Goal: Information Seeking & Learning: Learn about a topic

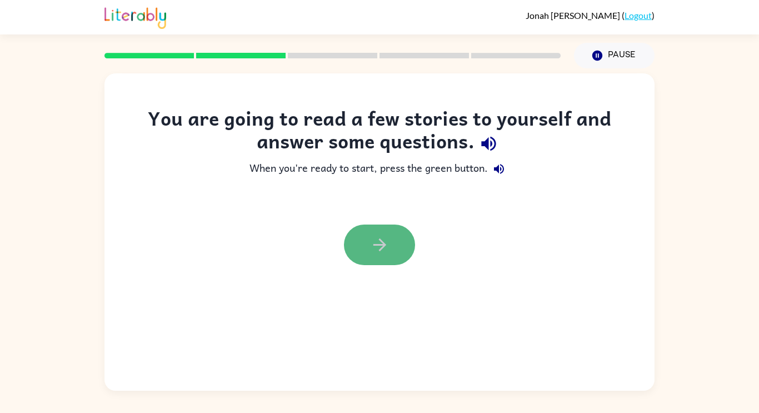
click at [385, 245] on icon "button" at bounding box center [379, 244] width 13 height 13
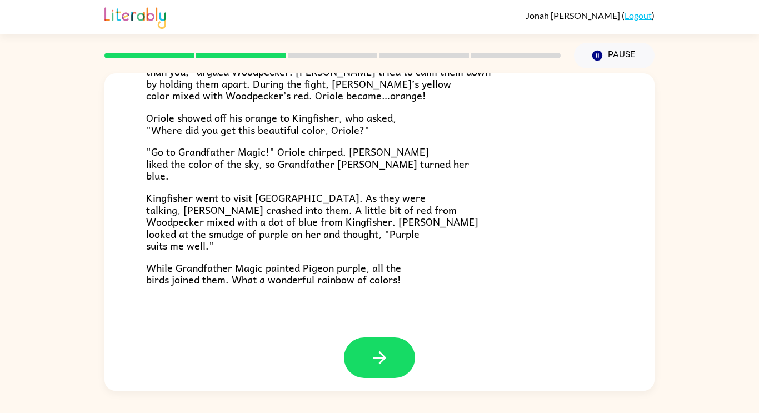
scroll to position [286, 0]
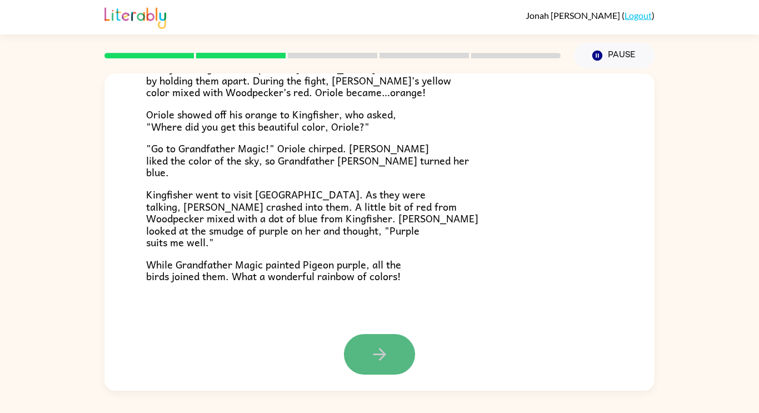
click at [367, 352] on button "button" at bounding box center [379, 354] width 71 height 41
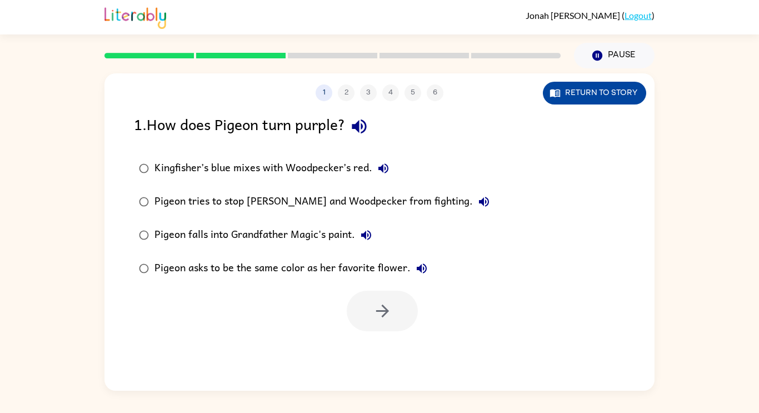
click at [565, 98] on button "Return to story" at bounding box center [594, 93] width 103 height 23
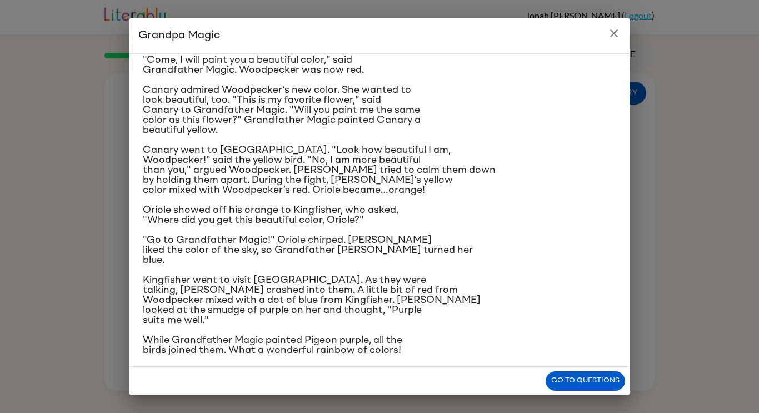
scroll to position [88, 0]
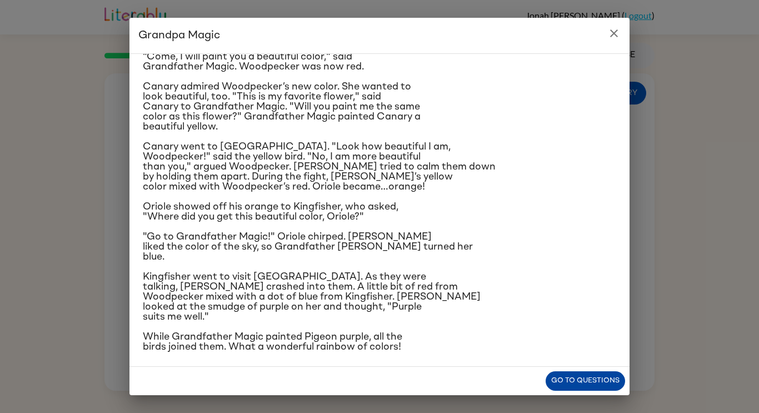
click at [592, 371] on button "Go to questions" at bounding box center [585, 380] width 79 height 19
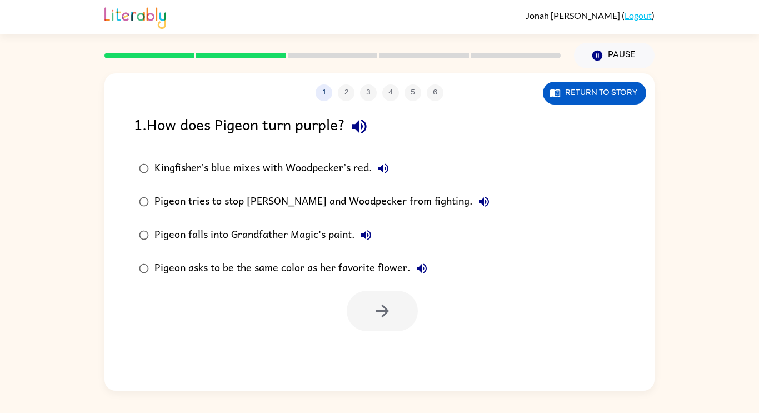
click at [358, 200] on div "Pigeon tries to stop [PERSON_NAME] and Woodpecker from fighting." at bounding box center [325, 202] width 341 height 22
click at [354, 233] on div "Pigeon falls into Grandfather Magic's paint." at bounding box center [266, 235] width 223 height 22
click at [399, 300] on button "button" at bounding box center [382, 311] width 71 height 41
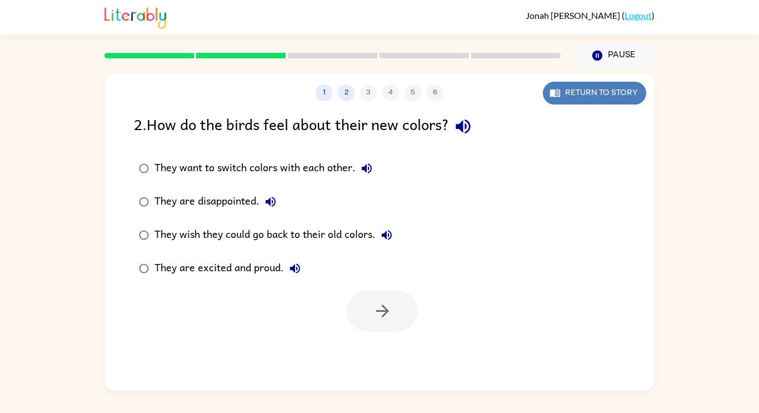
click at [551, 83] on button "Return to story" at bounding box center [594, 93] width 103 height 23
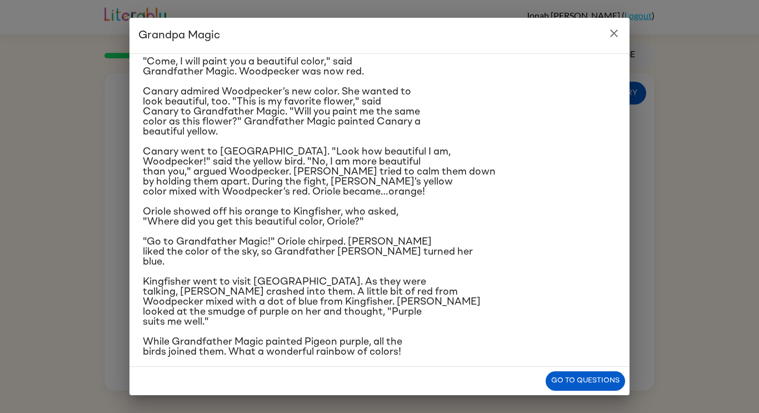
scroll to position [92, 0]
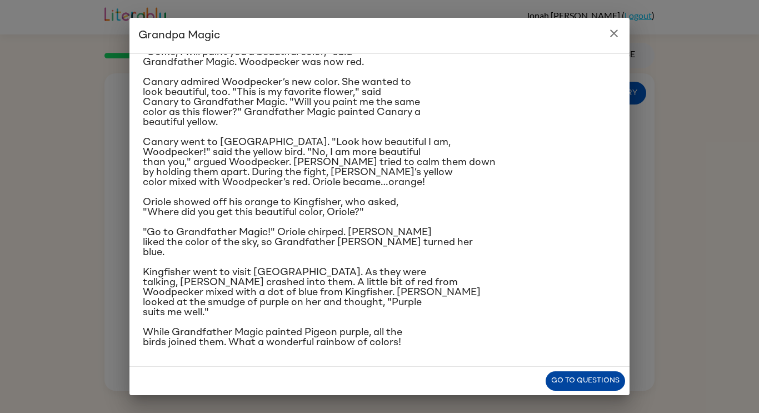
click at [583, 375] on button "Go to questions" at bounding box center [585, 380] width 79 height 19
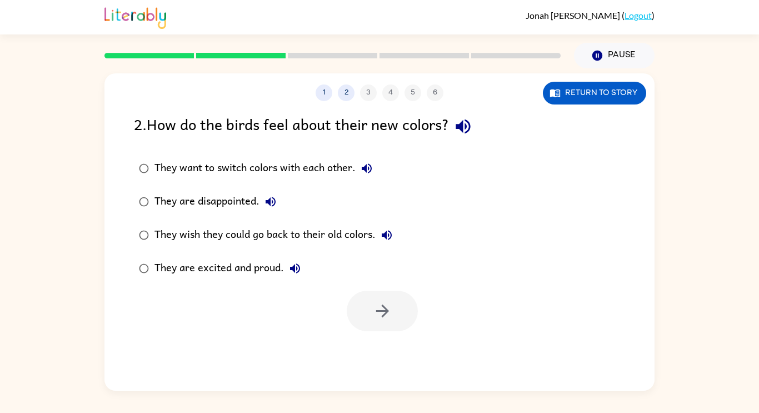
click at [306, 232] on div "They wish they could go back to their old colors." at bounding box center [276, 235] width 243 height 22
click at [223, 203] on div "They are disappointed." at bounding box center [218, 202] width 127 height 22
click at [262, 279] on div "They are excited and proud." at bounding box center [231, 268] width 152 height 22
click at [363, 299] on button "button" at bounding box center [382, 311] width 71 height 41
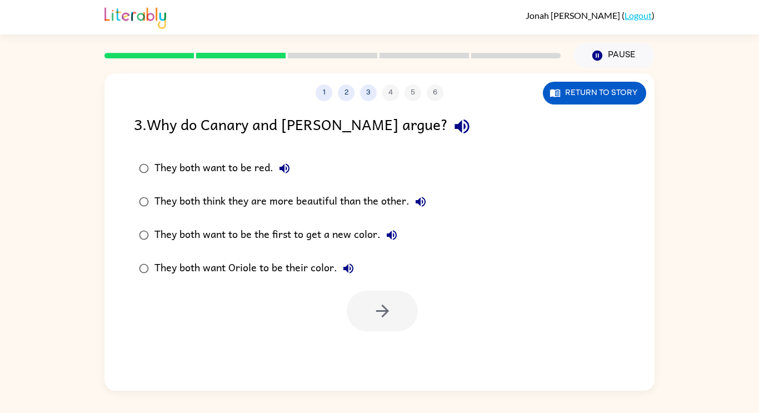
click at [226, 191] on div "They both think they are more beautiful than the other." at bounding box center [293, 202] width 277 height 22
click at [386, 303] on icon "button" at bounding box center [382, 310] width 19 height 19
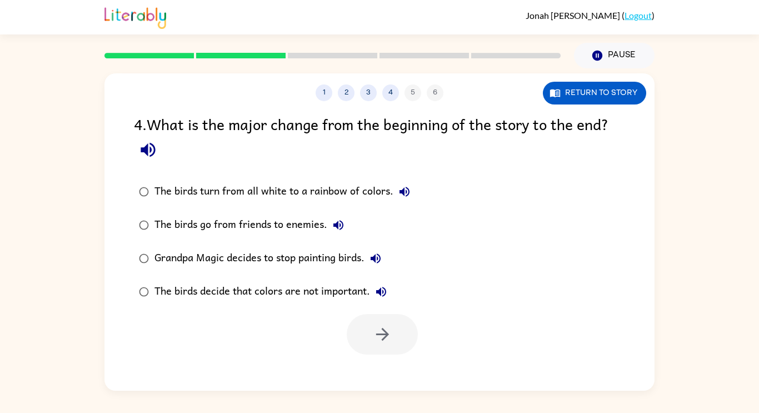
click at [249, 183] on div "The birds turn from all white to a rainbow of colors." at bounding box center [285, 192] width 261 height 22
click at [267, 222] on div "The birds go from friends to enemies." at bounding box center [252, 225] width 195 height 22
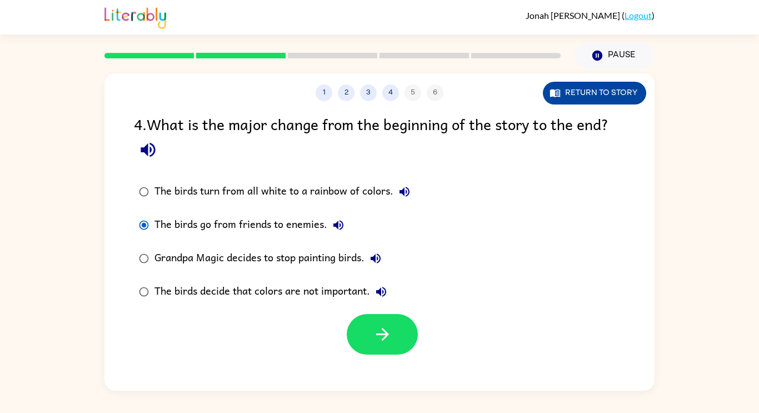
click at [602, 88] on button "Return to story" at bounding box center [594, 93] width 103 height 23
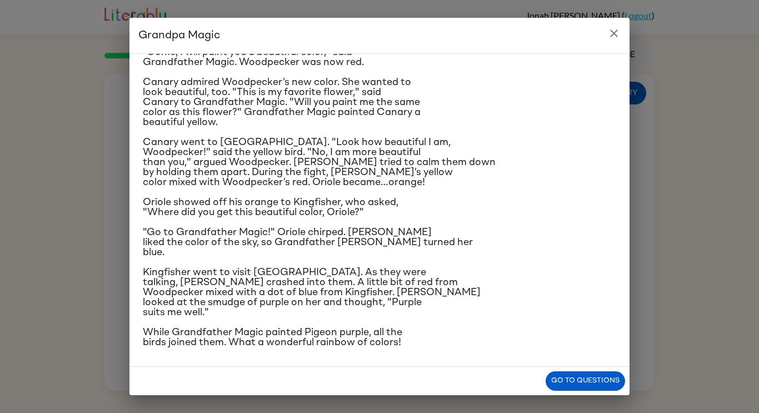
click at [620, 29] on icon "close" at bounding box center [614, 33] width 13 height 13
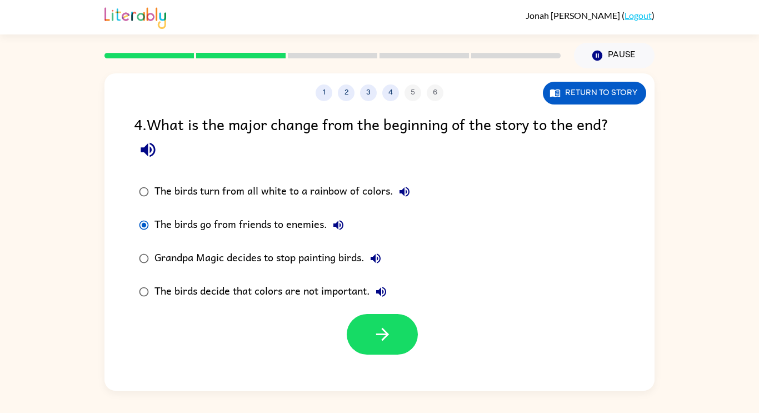
click at [288, 212] on label "The birds go from friends to enemies." at bounding box center [275, 224] width 294 height 33
click at [298, 192] on div "The birds turn from all white to a rainbow of colors." at bounding box center [285, 192] width 261 height 22
click at [330, 240] on label "The birds go from friends to enemies." at bounding box center [275, 224] width 294 height 33
click at [341, 260] on div "Grandpa Magic decides to stop painting birds." at bounding box center [271, 258] width 232 height 22
click at [287, 283] on div "The birds decide that colors are not important." at bounding box center [274, 292] width 238 height 22
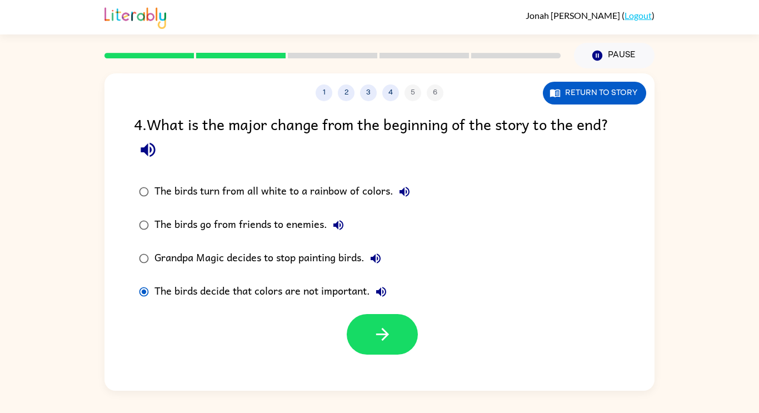
click at [310, 215] on div "The birds go from friends to enemies." at bounding box center [252, 225] width 195 height 22
click at [398, 185] on icon "button" at bounding box center [404, 191] width 13 height 13
click at [366, 197] on div "The birds turn from all white to a rainbow of colors." at bounding box center [285, 192] width 261 height 22
click at [382, 324] on button "button" at bounding box center [382, 334] width 71 height 41
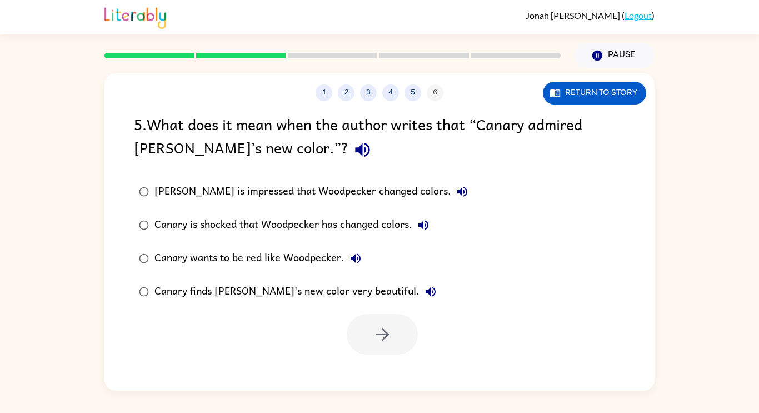
click at [348, 190] on div "[PERSON_NAME] is impressed that Woodpecker changed colors." at bounding box center [314, 192] width 319 height 22
click at [361, 220] on div "Canary is shocked that Woodpecker has changed colors." at bounding box center [295, 225] width 280 height 22
click at [367, 178] on label "[PERSON_NAME] is impressed that Woodpecker changed colors." at bounding box center [303, 191] width 351 height 33
click at [289, 260] on div "Canary wants to be red like Woodpecker." at bounding box center [261, 258] width 212 height 22
click at [377, 331] on icon "button" at bounding box center [382, 334] width 19 height 19
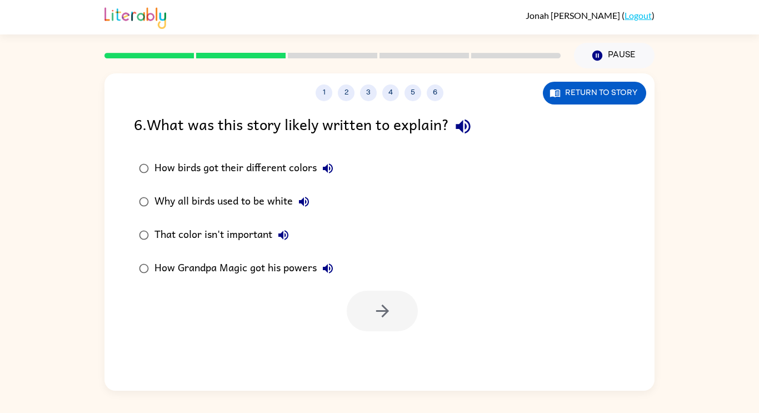
click at [255, 196] on div "Why all birds used to be white" at bounding box center [235, 202] width 161 height 22
click at [250, 158] on div "How birds got their different colors" at bounding box center [247, 168] width 185 height 22
click at [385, 303] on icon "button" at bounding box center [382, 310] width 19 height 19
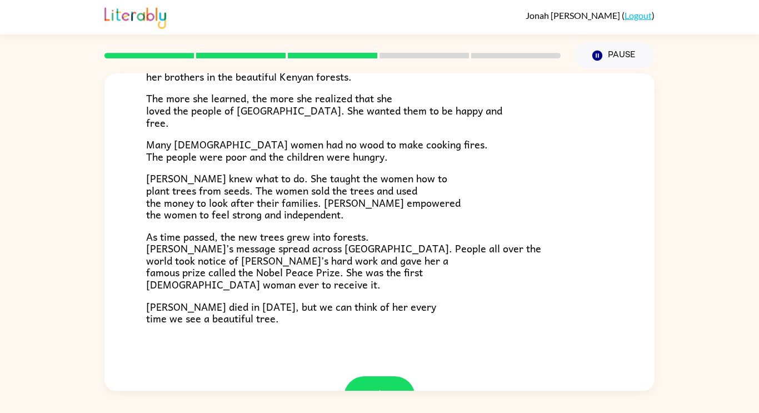
scroll to position [313, 0]
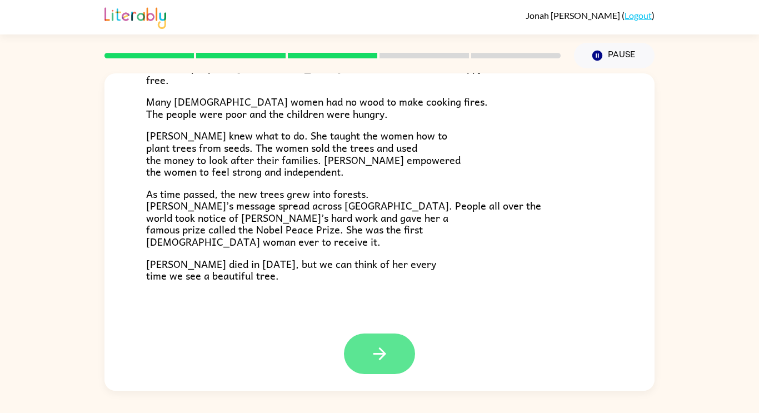
click at [391, 361] on button "button" at bounding box center [379, 354] width 71 height 41
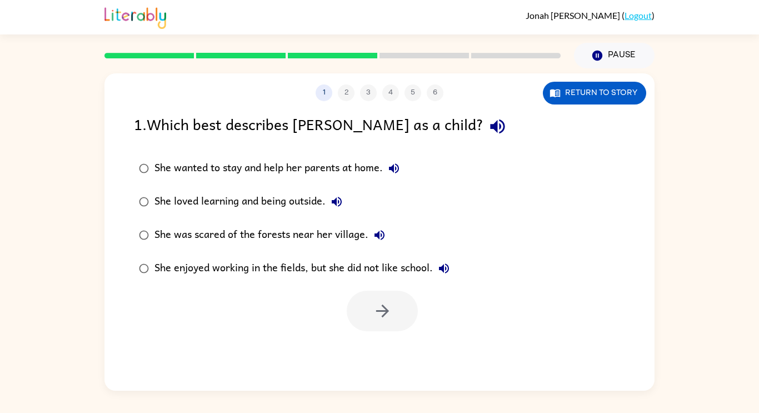
scroll to position [0, 0]
click at [377, 331] on div "1 2 3 4 5 6 Return to story 1 . Which best describes [PERSON_NAME] as a child? …" at bounding box center [380, 231] width 550 height 317
click at [387, 317] on icon "button" at bounding box center [382, 310] width 19 height 19
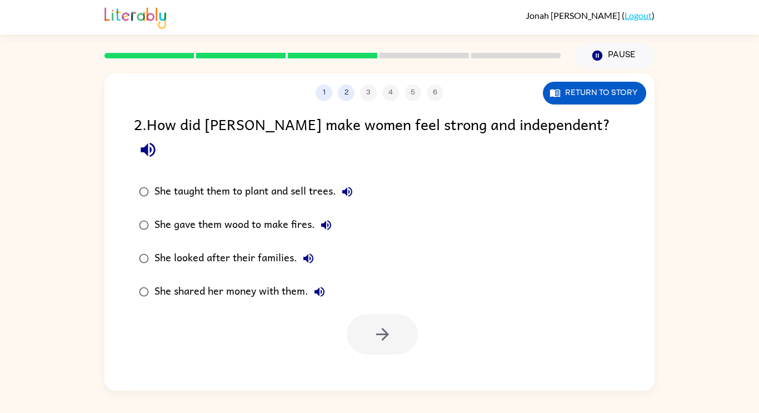
click at [177, 181] on div "She taught them to plant and sell trees." at bounding box center [257, 192] width 204 height 22
click at [380, 314] on button "button" at bounding box center [382, 334] width 71 height 41
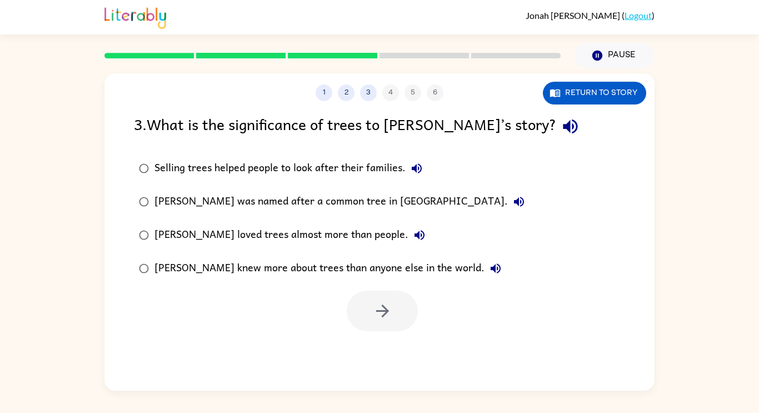
click at [271, 271] on div "[PERSON_NAME] knew more about trees than anyone else in the world." at bounding box center [331, 268] width 352 height 22
click at [281, 246] on div "[PERSON_NAME] loved trees almost more than people." at bounding box center [293, 235] width 276 height 22
click at [293, 200] on div "[PERSON_NAME] was named after a common tree in [GEOGRAPHIC_DATA]." at bounding box center [343, 202] width 376 height 22
click at [220, 167] on div "Selling trees helped people to look after their families." at bounding box center [292, 168] width 274 height 22
click at [341, 159] on div "Selling trees helped people to look after their families." at bounding box center [292, 168] width 274 height 22
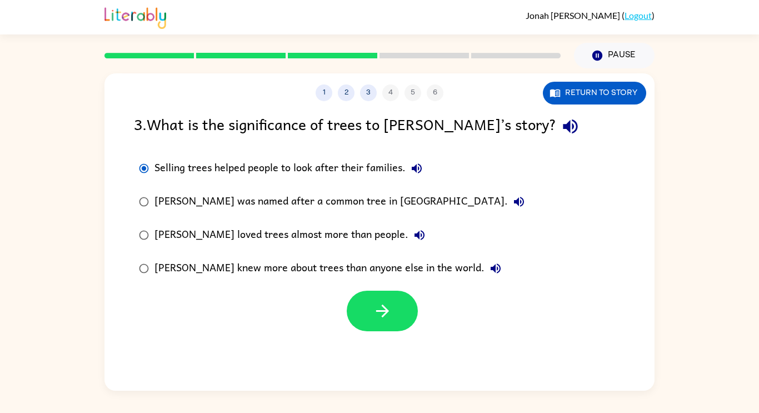
click at [295, 271] on div "[PERSON_NAME] knew more about trees than anyone else in the world." at bounding box center [331, 268] width 352 height 22
click at [567, 92] on button "Return to story" at bounding box center [594, 93] width 103 height 23
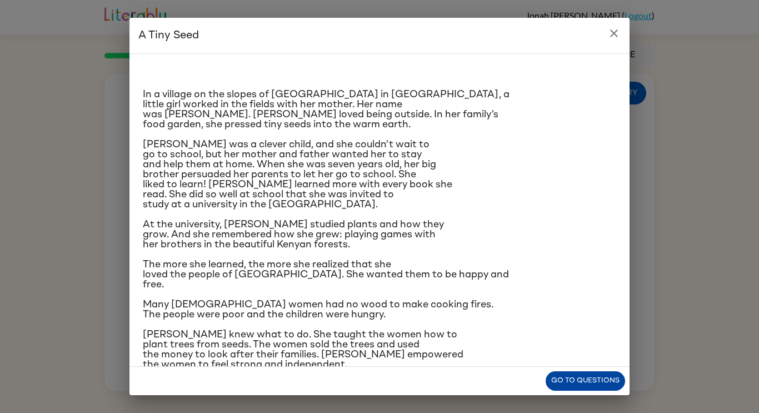
click at [573, 371] on button "Go to questions" at bounding box center [585, 380] width 79 height 19
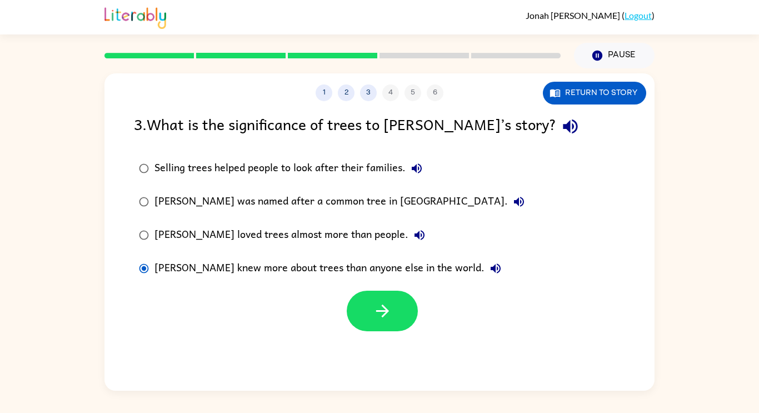
click at [335, 163] on div "Selling trees helped people to look after their families." at bounding box center [292, 168] width 274 height 22
click at [574, 100] on button "Return to story" at bounding box center [594, 93] width 103 height 23
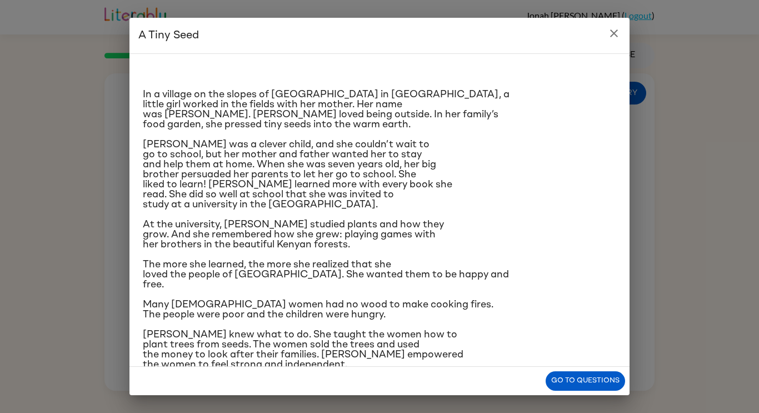
scroll to position [112, 0]
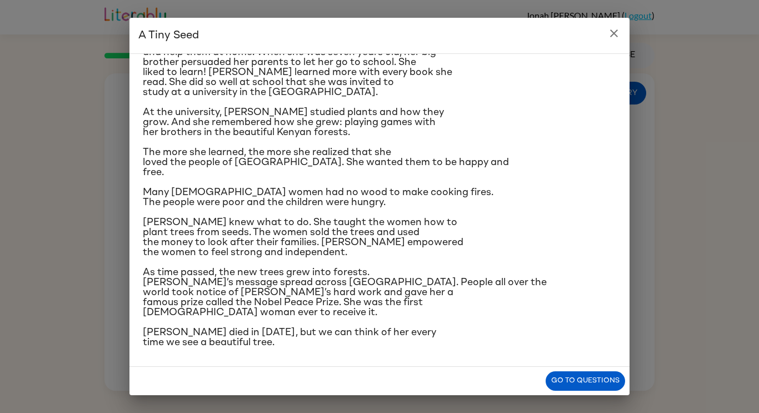
click at [426, 78] on p "[PERSON_NAME] was a clever child, and she couldn’t wait to go to school, but he…" at bounding box center [380, 62] width 474 height 70
click at [618, 28] on icon "close" at bounding box center [614, 33] width 13 height 13
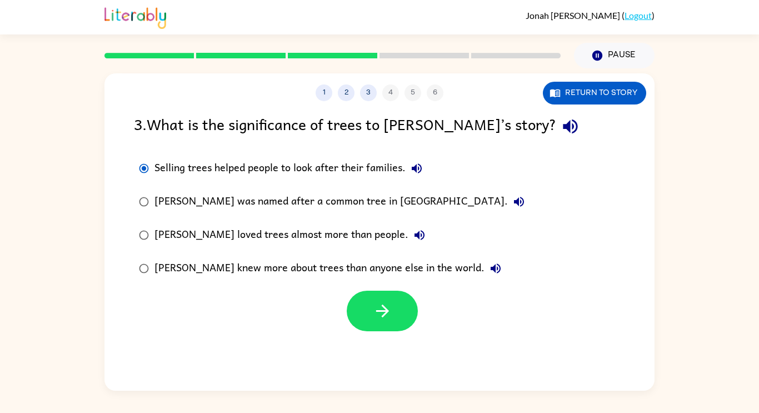
click at [262, 227] on div "[PERSON_NAME] loved trees almost more than people." at bounding box center [293, 235] width 276 height 22
click at [232, 196] on div "[PERSON_NAME] was named after a common tree in [GEOGRAPHIC_DATA]." at bounding box center [343, 202] width 376 height 22
click at [375, 304] on icon "button" at bounding box center [382, 310] width 19 height 19
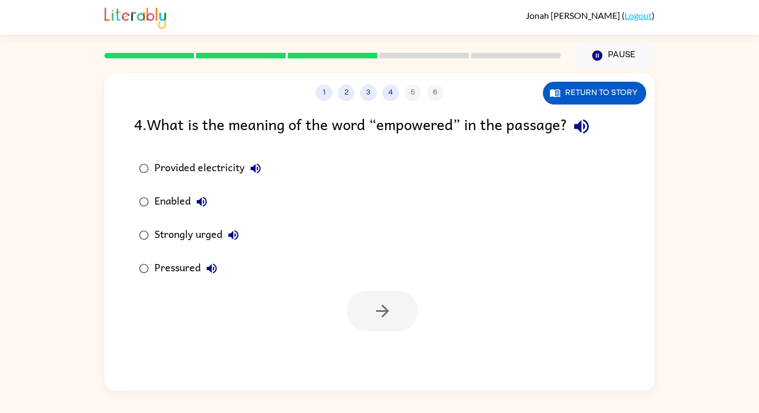
click at [375, 304] on div at bounding box center [382, 311] width 71 height 41
click at [165, 263] on div "Pressured" at bounding box center [189, 268] width 68 height 22
click at [362, 310] on button "button" at bounding box center [382, 311] width 71 height 41
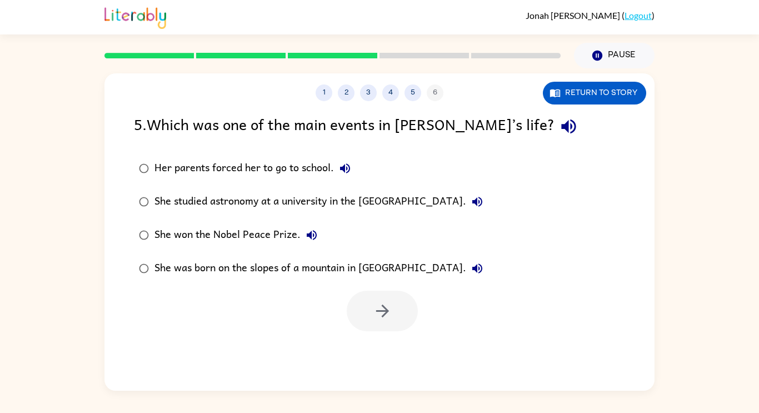
click at [212, 203] on div "She studied astronomy at a university in the [GEOGRAPHIC_DATA]." at bounding box center [322, 202] width 334 height 22
click at [391, 307] on icon "button" at bounding box center [382, 310] width 19 height 19
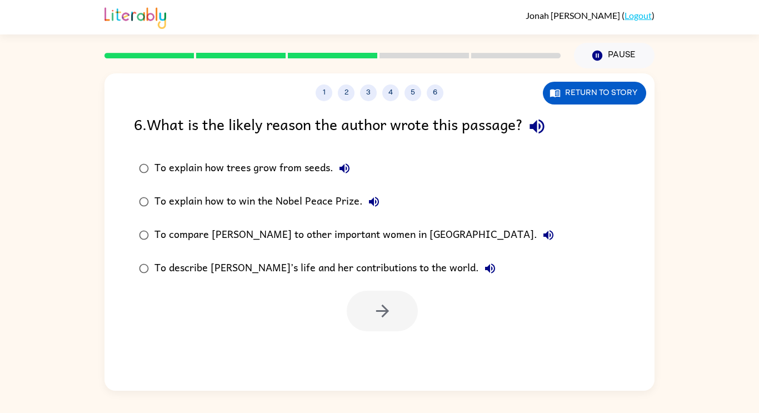
click at [280, 172] on div "To explain how trees grow from seeds." at bounding box center [255, 168] width 201 height 22
click at [344, 271] on div "To describe [PERSON_NAME]’s life and her contributions to the world." at bounding box center [328, 268] width 347 height 22
click at [374, 312] on icon "button" at bounding box center [382, 310] width 19 height 19
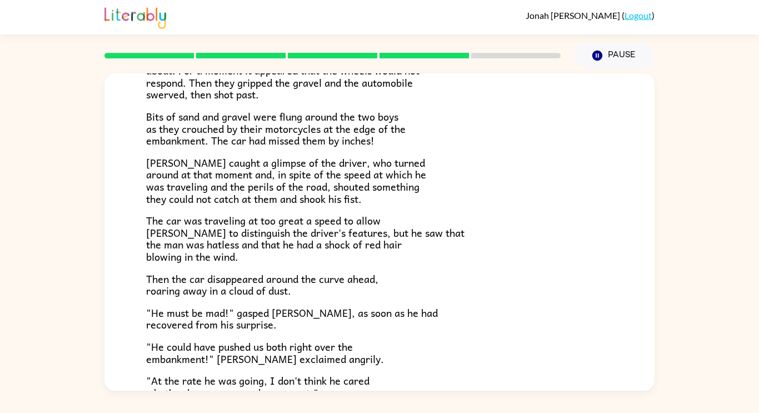
scroll to position [299, 0]
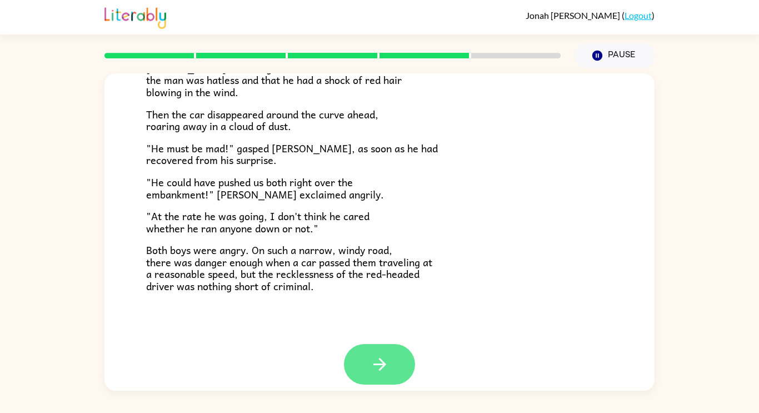
click at [369, 365] on button "button" at bounding box center [379, 364] width 71 height 41
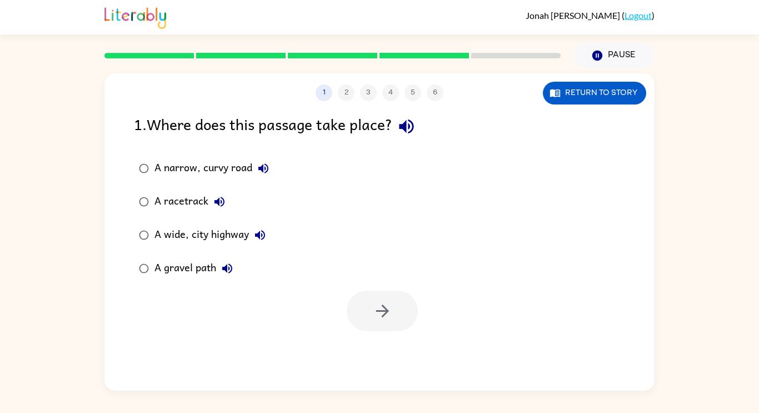
scroll to position [0, 0]
click at [544, 91] on button "Return to story" at bounding box center [594, 93] width 103 height 23
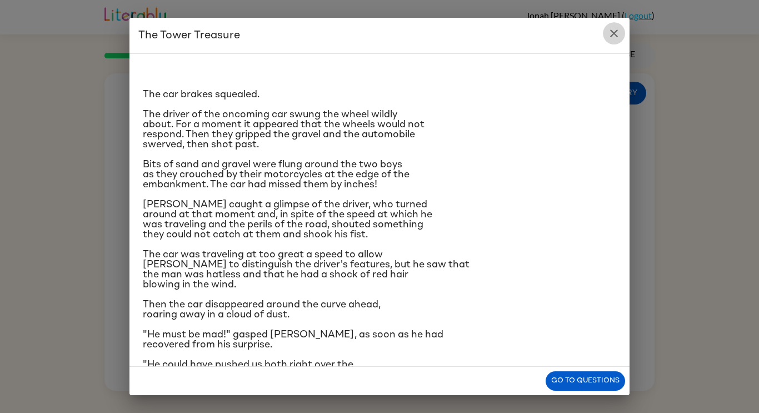
click at [611, 33] on icon "close" at bounding box center [614, 33] width 13 height 13
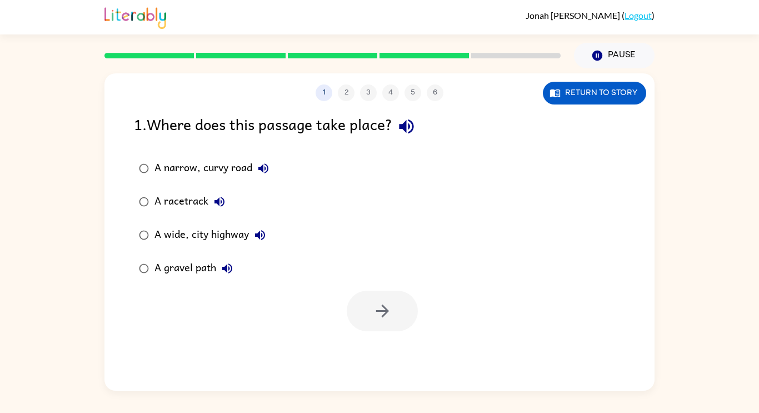
click at [217, 172] on div "A narrow, curvy road" at bounding box center [215, 168] width 120 height 22
click at [387, 325] on button "button" at bounding box center [382, 311] width 71 height 41
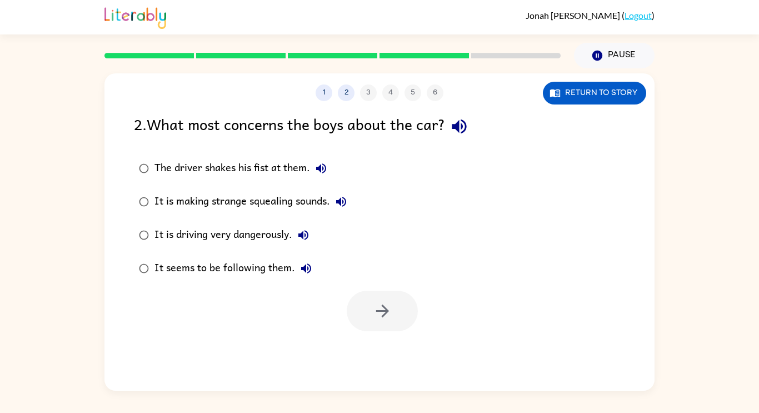
click at [274, 234] on div "It is driving very dangerously." at bounding box center [235, 235] width 160 height 22
click at [368, 318] on button "button" at bounding box center [382, 311] width 71 height 41
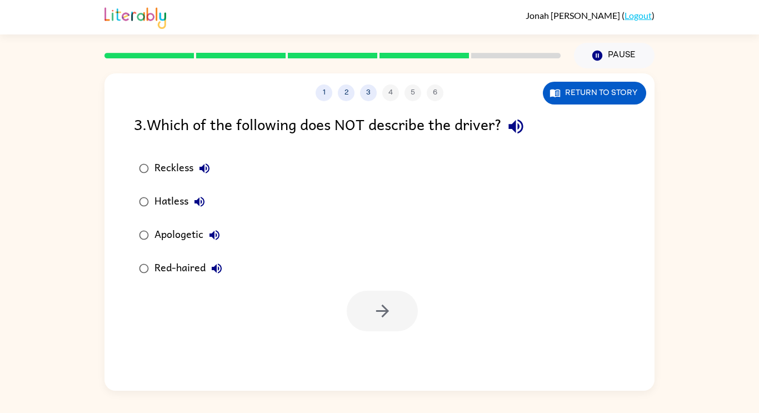
click at [171, 201] on div "Hatless" at bounding box center [183, 202] width 56 height 22
click at [195, 237] on div "Apologetic" at bounding box center [190, 235] width 71 height 22
click at [393, 301] on button "button" at bounding box center [382, 311] width 71 height 41
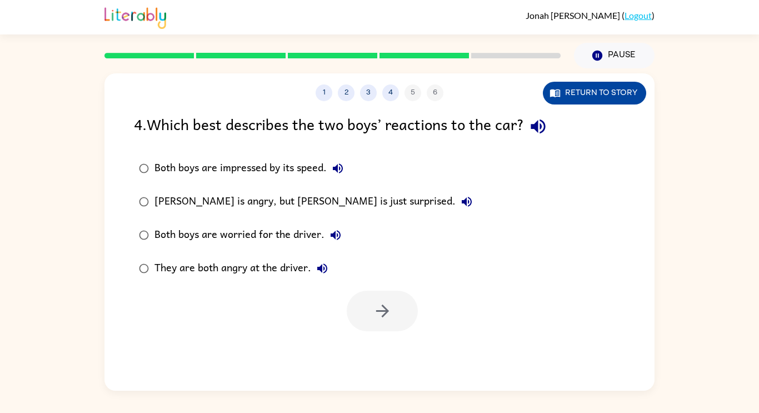
click at [568, 97] on button "Return to story" at bounding box center [594, 93] width 103 height 23
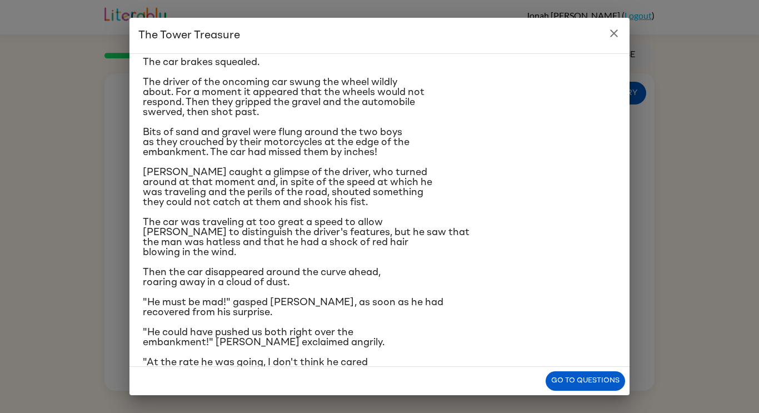
scroll to position [112, 0]
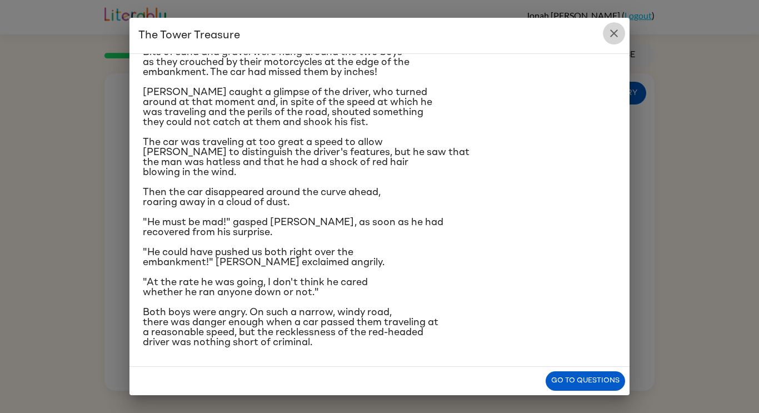
click at [619, 24] on button "close" at bounding box center [614, 33] width 22 height 22
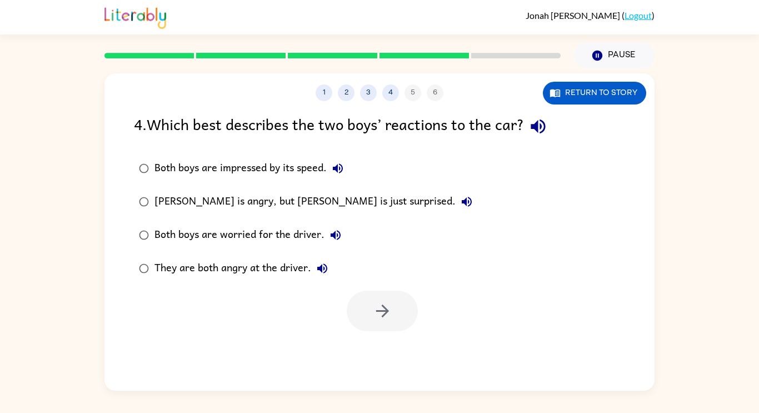
click at [191, 276] on div "They are both angry at the driver." at bounding box center [244, 268] width 179 height 22
click at [400, 322] on button "button" at bounding box center [382, 311] width 71 height 41
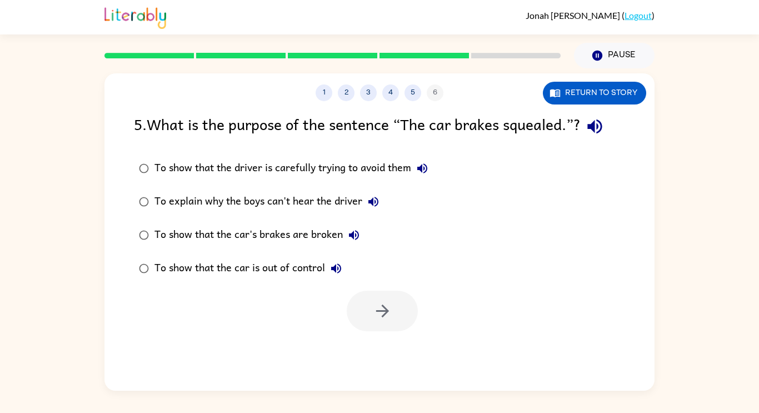
click at [331, 198] on div "To explain why the boys can't hear the driver" at bounding box center [270, 202] width 230 height 22
click at [323, 230] on div "To show that the car's brakes are broken" at bounding box center [260, 235] width 211 height 22
click at [241, 271] on div "To show that the car is out of control" at bounding box center [251, 268] width 193 height 22
click at [370, 309] on button "button" at bounding box center [382, 311] width 71 height 41
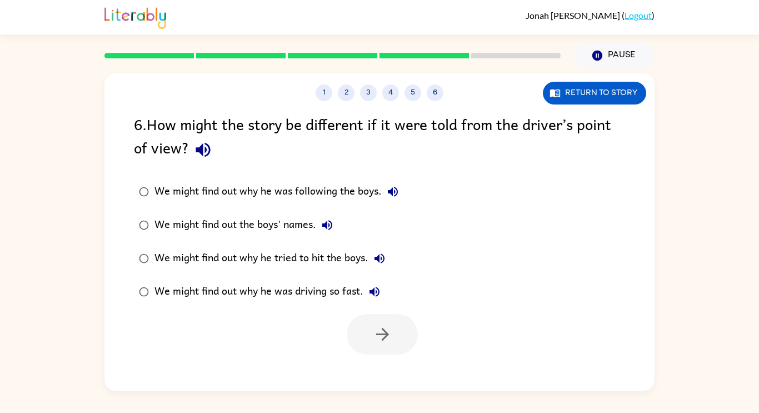
click at [360, 299] on div "We might find out why he was driving so fast." at bounding box center [270, 292] width 231 height 22
click at [385, 347] on button "button" at bounding box center [382, 334] width 71 height 41
